Goal: Task Accomplishment & Management: Complete application form

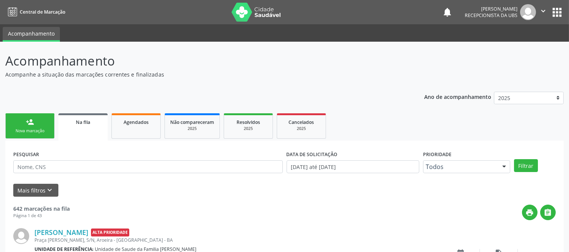
click at [32, 125] on div "person_add" at bounding box center [30, 122] width 8 height 8
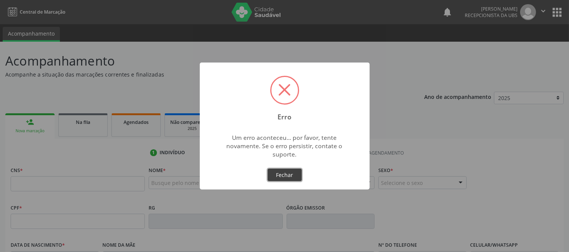
click at [289, 173] on button "Fechar" at bounding box center [285, 175] width 34 height 13
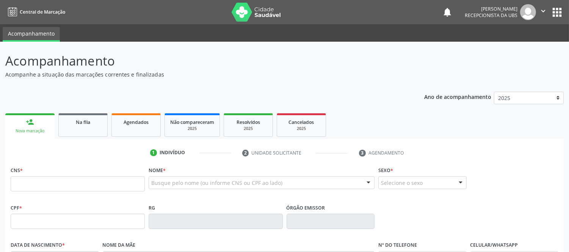
click at [20, 130] on div "Nova marcação" at bounding box center [30, 131] width 39 height 6
click at [32, 119] on div "person_add" at bounding box center [30, 122] width 8 height 8
click at [42, 179] on input "text" at bounding box center [78, 183] width 134 height 15
type input "709 0018 7802 0313"
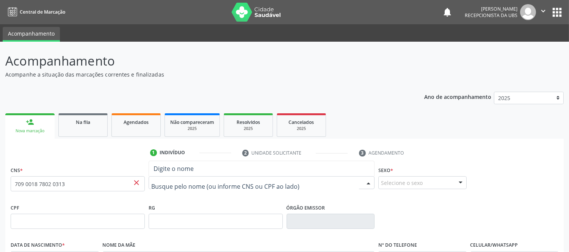
click at [224, 185] on input "text" at bounding box center [255, 186] width 208 height 15
click at [135, 184] on span "close" at bounding box center [136, 183] width 8 height 8
click at [136, 182] on span "close" at bounding box center [136, 183] width 8 height 8
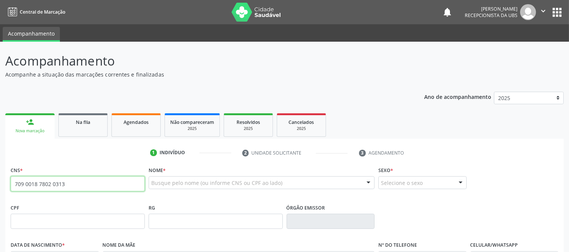
click at [114, 180] on input "709 0018 7802 0313" at bounding box center [78, 183] width 134 height 15
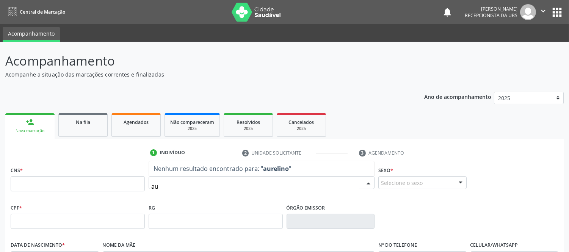
type input "a"
type input "Aurelino"
click at [204, 183] on input "Aurelino" at bounding box center [255, 186] width 208 height 15
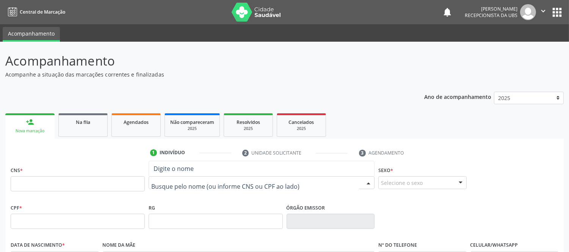
click at [177, 183] on input "text" at bounding box center [255, 186] width 208 height 15
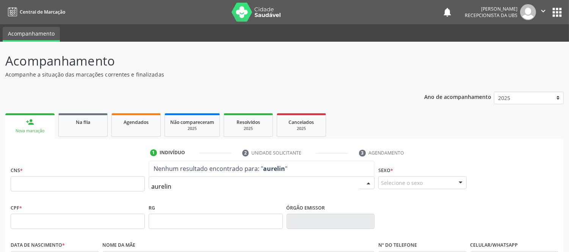
type input "aurelino"
click at [188, 186] on input "aurelino" at bounding box center [255, 186] width 208 height 15
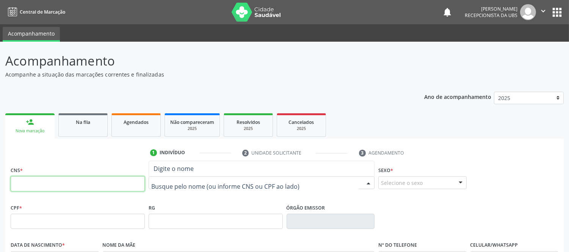
click at [122, 188] on input "text" at bounding box center [78, 183] width 134 height 15
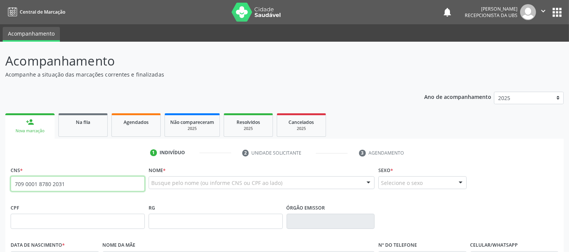
type input "709 0001 8780 2031"
click at [133, 184] on span "close" at bounding box center [136, 183] width 8 height 8
click at [77, 182] on input "709 0001 8780 2031" at bounding box center [78, 183] width 134 height 15
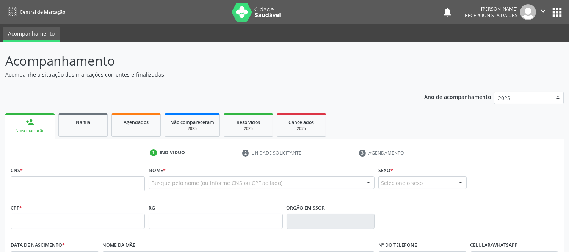
click at [33, 118] on div "person_add" at bounding box center [30, 122] width 8 height 8
click at [65, 183] on input "text" at bounding box center [78, 183] width 134 height 15
type input "709 0018 7802 013"
click at [65, 183] on input "709 0018 7802 013" at bounding box center [78, 183] width 134 height 15
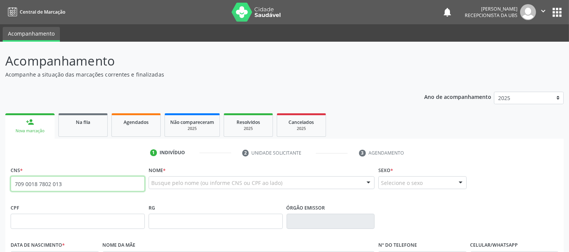
click at [65, 183] on input "709 0018 7802 013" at bounding box center [78, 183] width 134 height 15
type input "7"
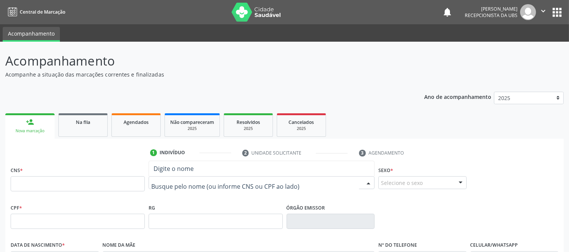
click at [173, 187] on div at bounding box center [262, 182] width 226 height 13
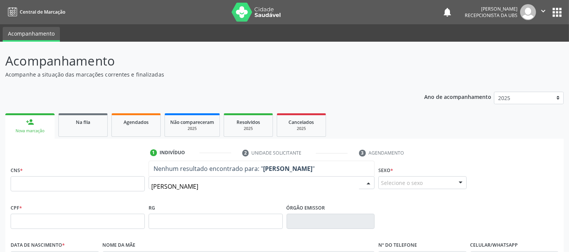
click at [154, 187] on input "[PERSON_NAME]" at bounding box center [255, 186] width 208 height 15
type input "[PERSON_NAME]"
click at [248, 188] on input "[PERSON_NAME]" at bounding box center [255, 186] width 208 height 15
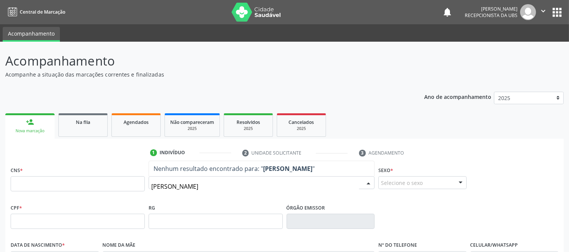
click at [248, 188] on input "[PERSON_NAME]" at bounding box center [255, 186] width 208 height 15
type input "A"
type input "L"
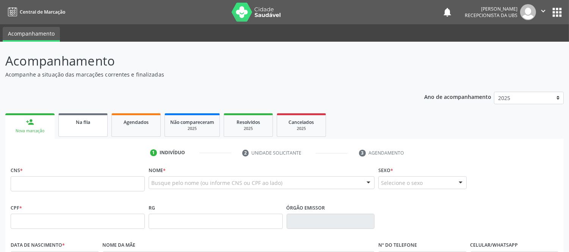
click at [76, 127] on link "Na fila" at bounding box center [82, 125] width 49 height 24
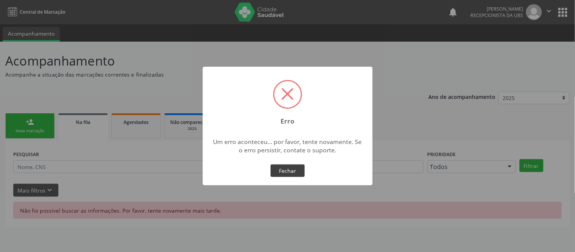
click at [299, 169] on button "Fechar" at bounding box center [288, 171] width 34 height 13
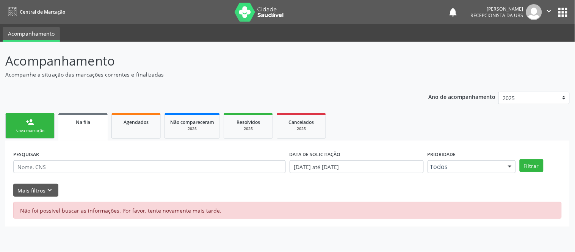
click at [28, 141] on div "PESQUISAR DATA DE SOLICITAÇÃO [DATE] até [DATE] Prioridade Todos Todos Baixa Pr…" at bounding box center [287, 184] width 564 height 86
click at [33, 130] on div "Nova marcação" at bounding box center [30, 131] width 38 height 6
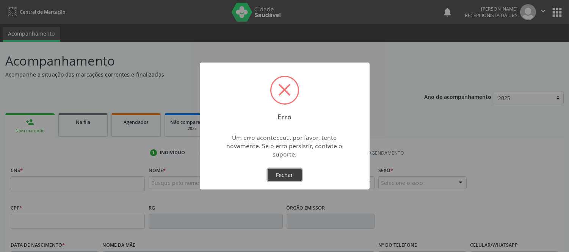
click at [282, 173] on button "Fechar" at bounding box center [285, 175] width 34 height 13
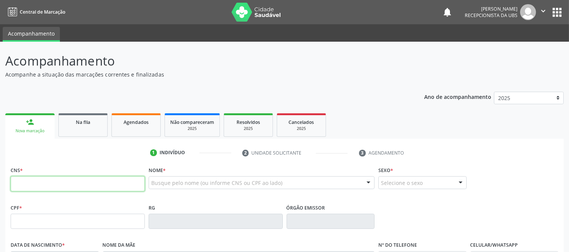
drag, startPoint x: 63, startPoint y: 183, endPoint x: 213, endPoint y: 167, distance: 151.3
click at [69, 179] on input "text" at bounding box center [78, 183] width 134 height 15
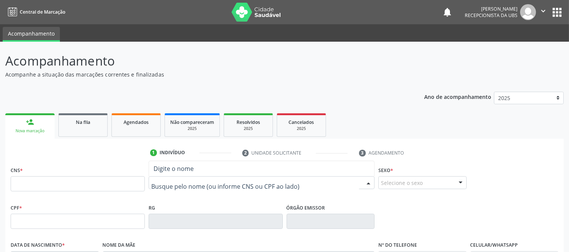
click at [244, 187] on input "text" at bounding box center [255, 186] width 208 height 15
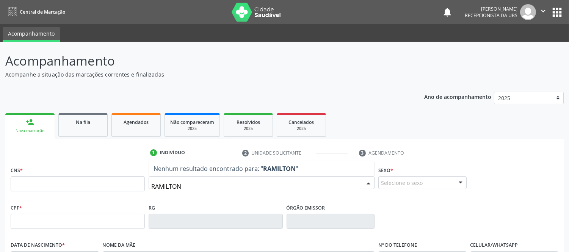
click at [244, 187] on input "RAMILTON" at bounding box center [255, 186] width 208 height 15
type input "RAMILTON"
click at [244, 187] on input "RAMILTON" at bounding box center [255, 186] width 208 height 15
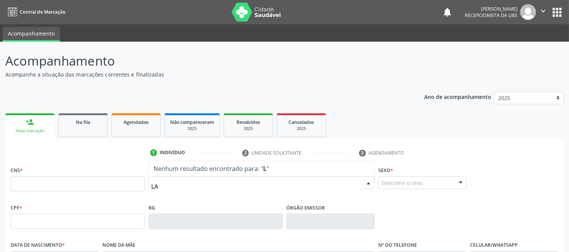
type input "L"
